Goal: Browse casually: Explore the website without a specific task or goal

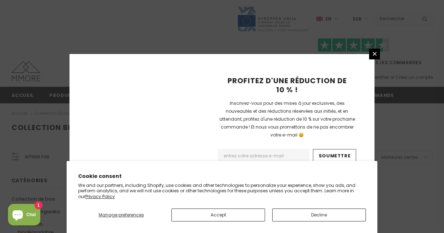
scroll to position [538, 0]
